Goal: Navigation & Orientation: Find specific page/section

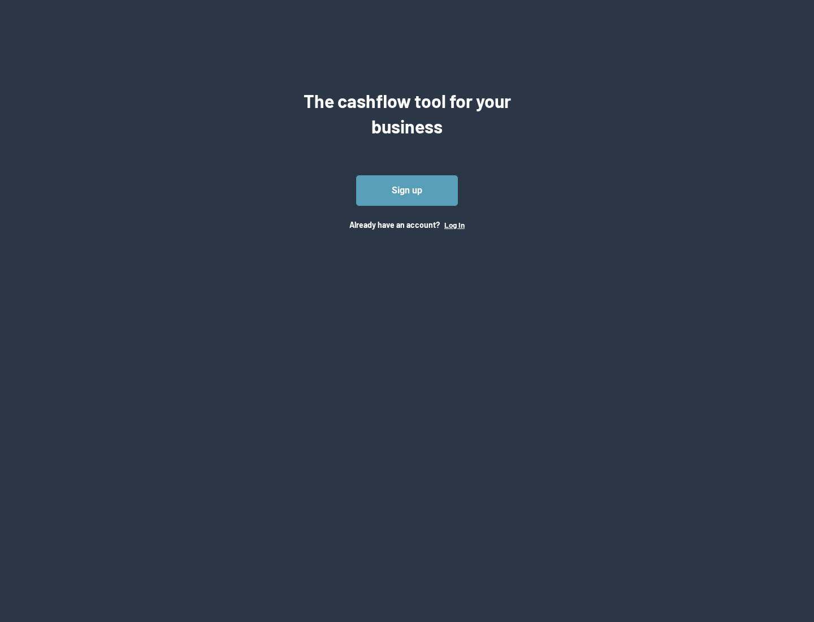
click at [454, 224] on button "Log In" at bounding box center [454, 224] width 20 height 9
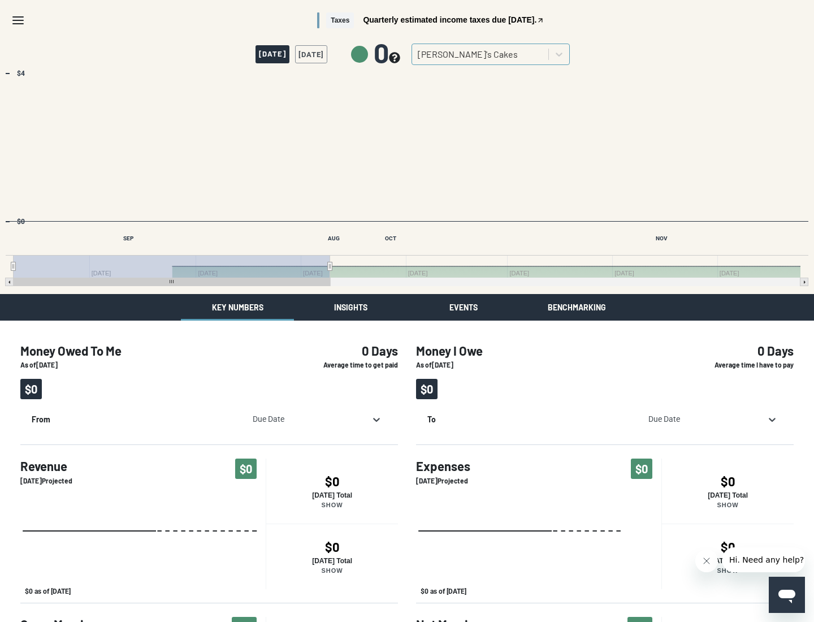
click at [350, 307] on button "Insights" at bounding box center [350, 307] width 113 height 27
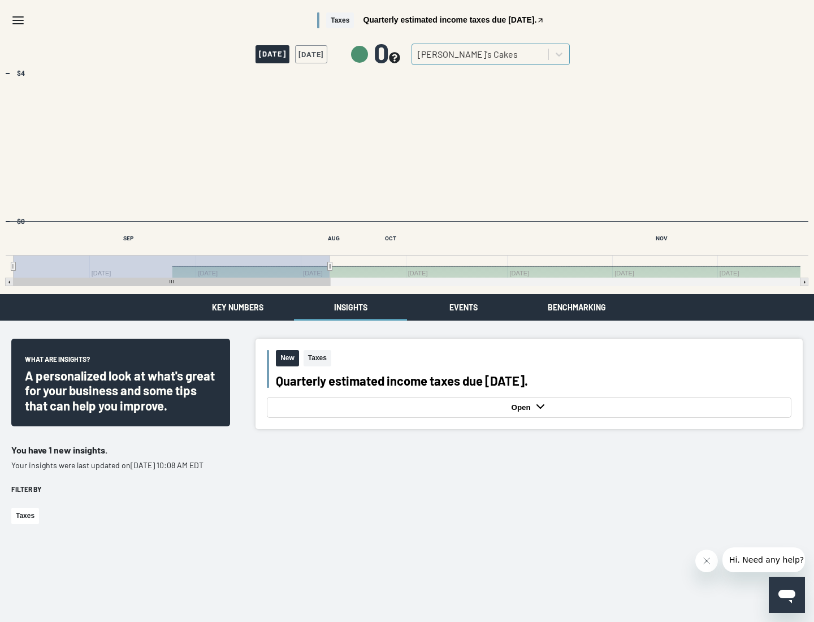
click at [464, 307] on button "Events" at bounding box center [463, 307] width 113 height 27
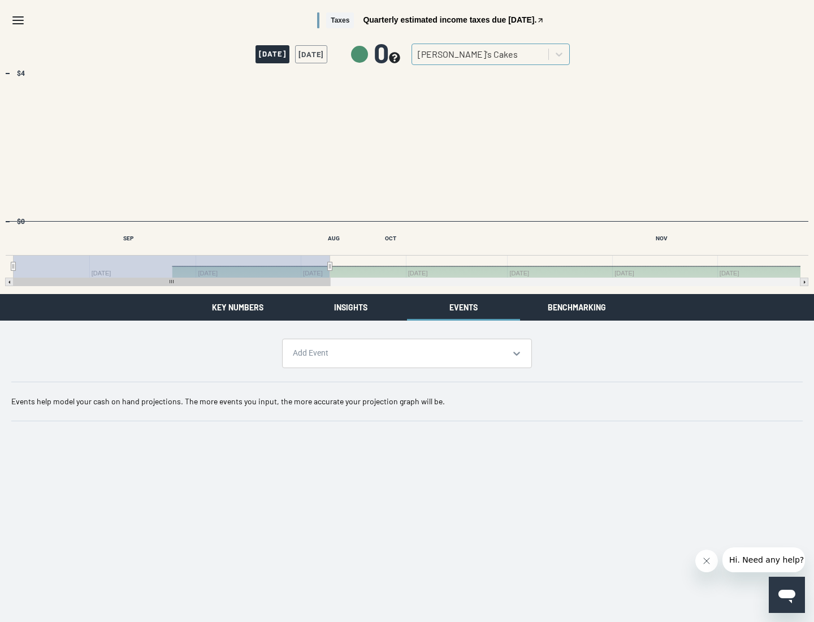
click at [577, 307] on button "Benchmarking" at bounding box center [576, 307] width 113 height 27
